Goal: Information Seeking & Learning: Learn about a topic

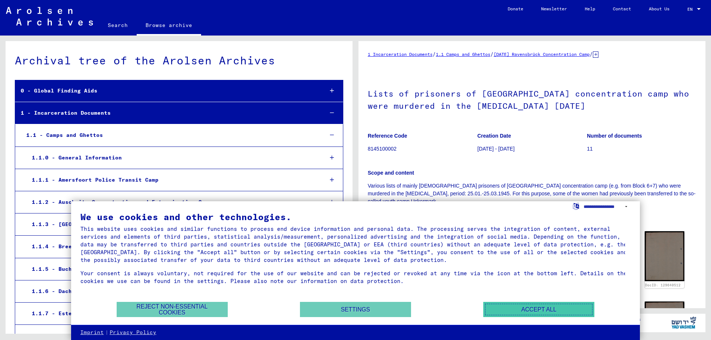
click at [534, 308] on button "Accept all" at bounding box center [538, 309] width 111 height 15
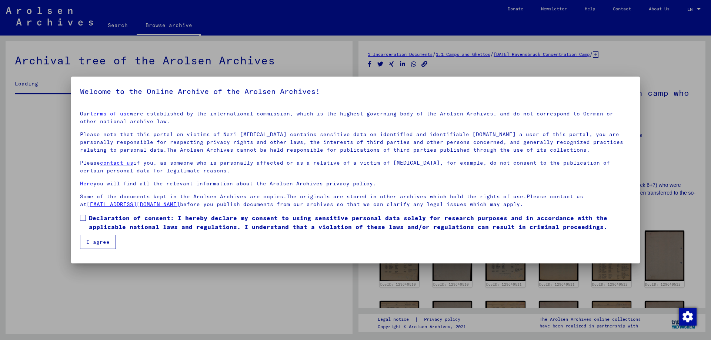
scroll to position [1691, 0]
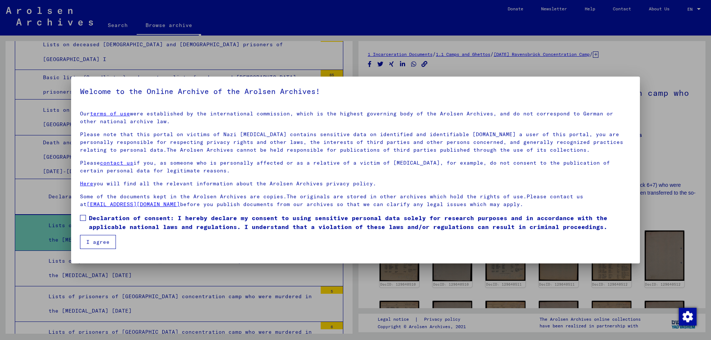
click at [111, 239] on button "I agree" at bounding box center [98, 242] width 36 height 14
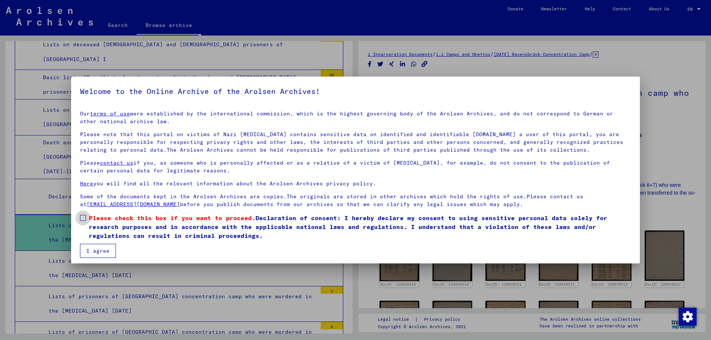
click at [81, 219] on span at bounding box center [83, 218] width 6 height 6
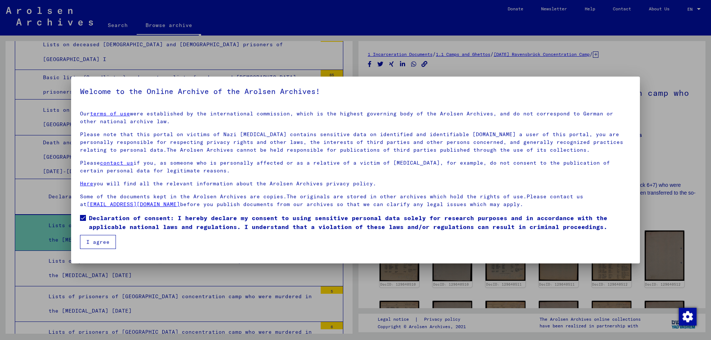
click at [87, 243] on button "I agree" at bounding box center [98, 242] width 36 height 14
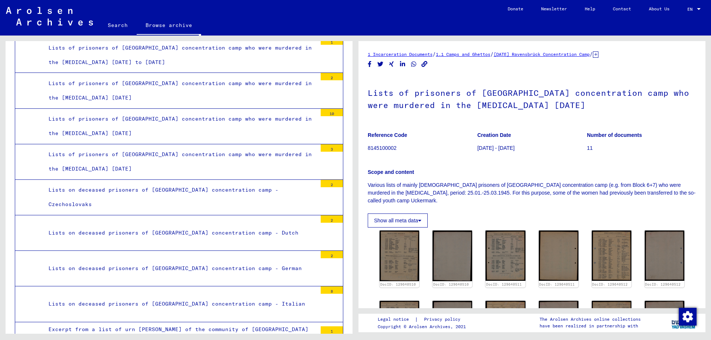
scroll to position [1402, 0]
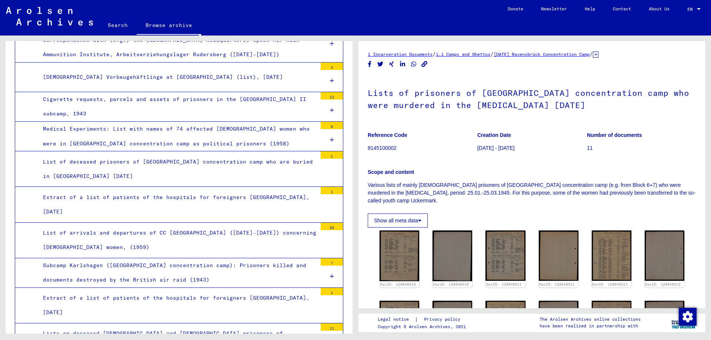
click at [190, 226] on div "List of arrivals and departures of CC [GEOGRAPHIC_DATA] ([DATE]-[DATE]) concern…" at bounding box center [177, 240] width 280 height 29
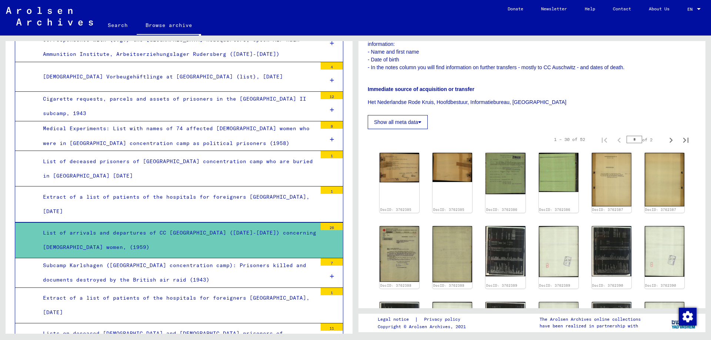
scroll to position [222, 0]
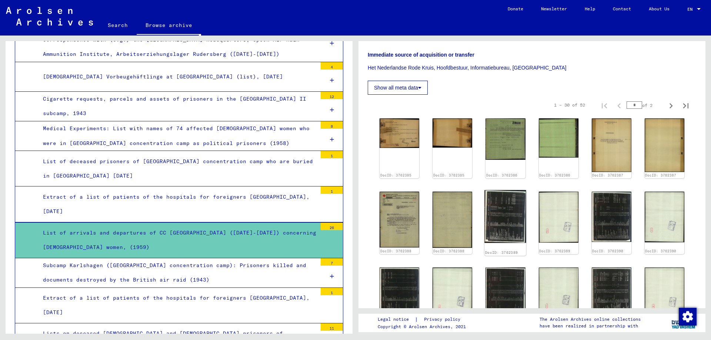
click at [517, 210] on img at bounding box center [506, 216] width 42 height 53
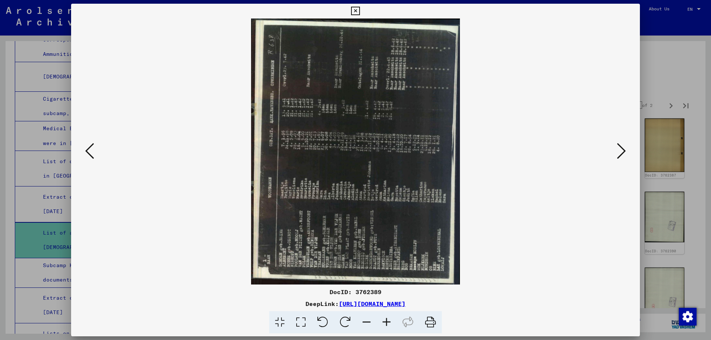
click at [344, 320] on icon at bounding box center [345, 322] width 23 height 23
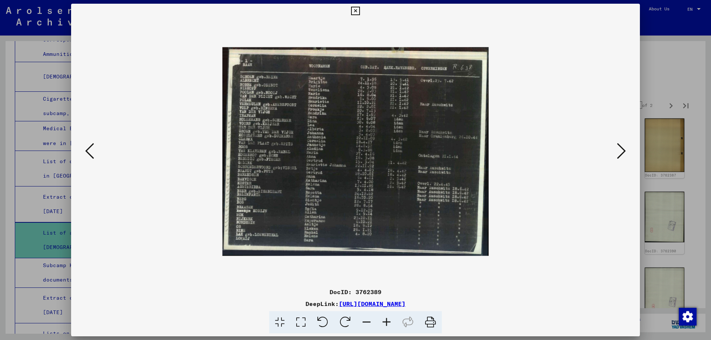
click at [388, 325] on icon at bounding box center [387, 322] width 20 height 23
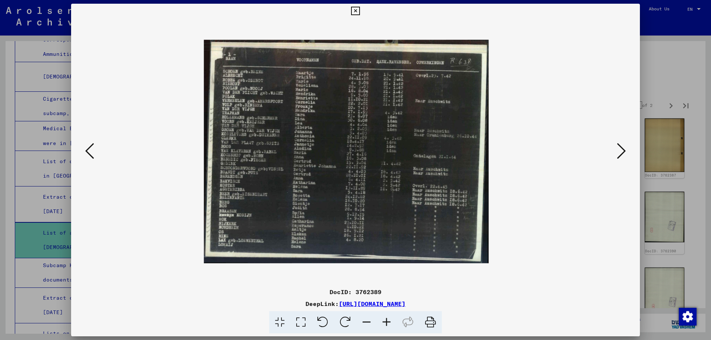
click at [388, 325] on icon at bounding box center [387, 322] width 20 height 23
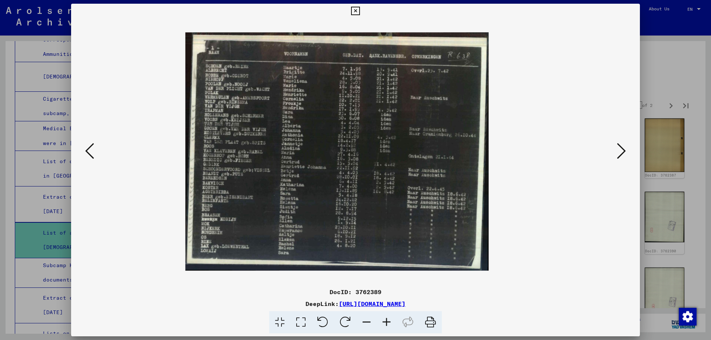
click at [388, 325] on icon at bounding box center [387, 322] width 20 height 23
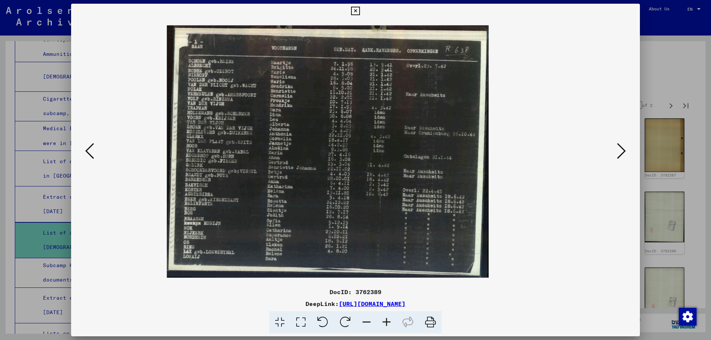
click at [387, 321] on icon at bounding box center [387, 322] width 20 height 23
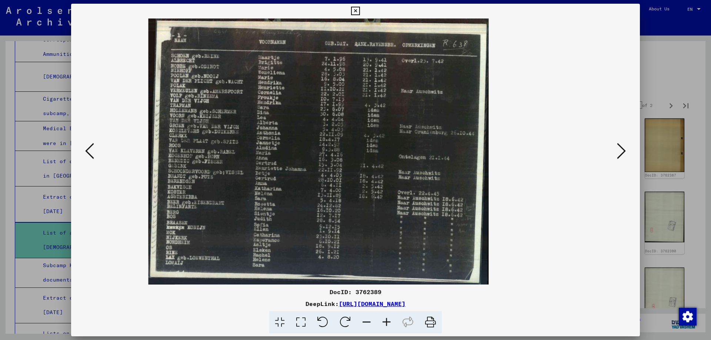
click at [385, 321] on icon at bounding box center [387, 322] width 20 height 23
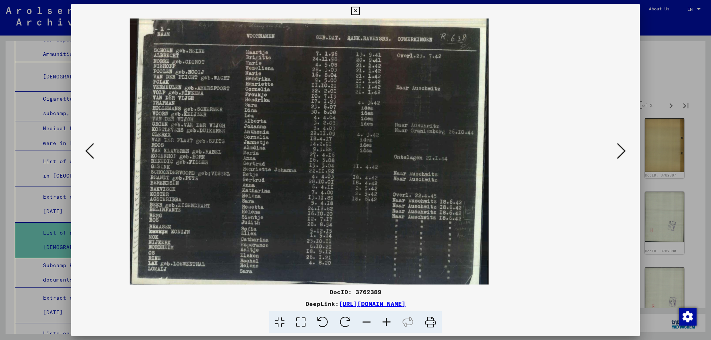
click at [385, 321] on icon at bounding box center [387, 322] width 20 height 23
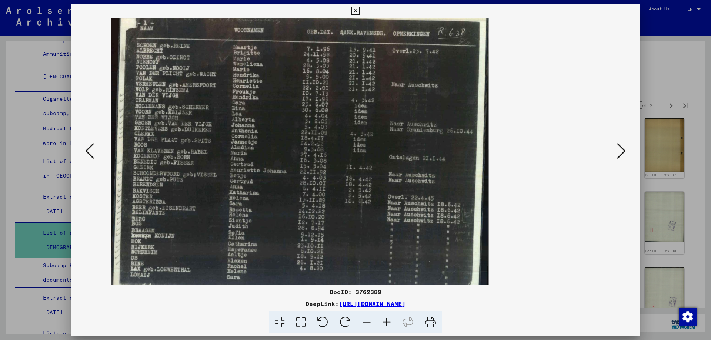
click at [385, 321] on icon at bounding box center [387, 322] width 20 height 23
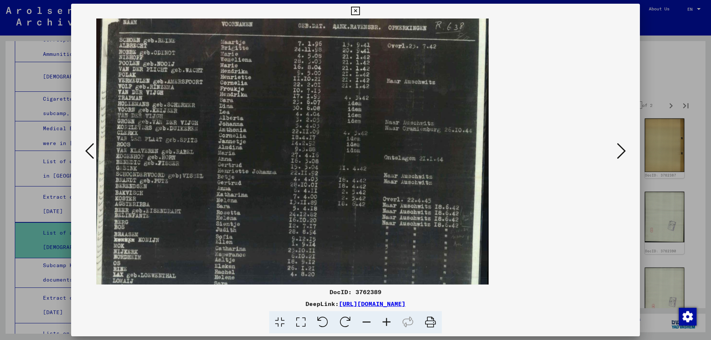
click at [385, 321] on icon at bounding box center [387, 322] width 20 height 23
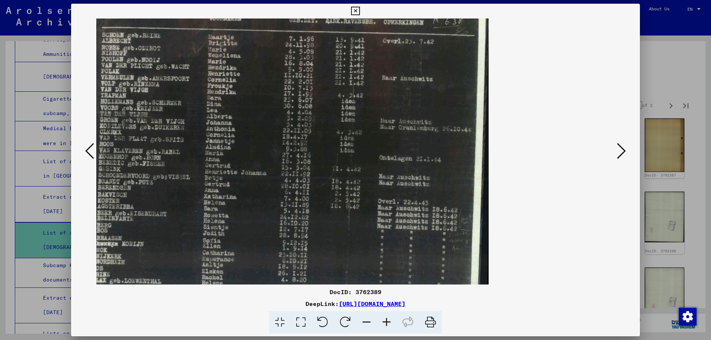
click at [232, 80] on img at bounding box center [281, 152] width 414 height 326
click at [412, 83] on img at bounding box center [281, 152] width 414 height 326
